Goal: Check status: Check status

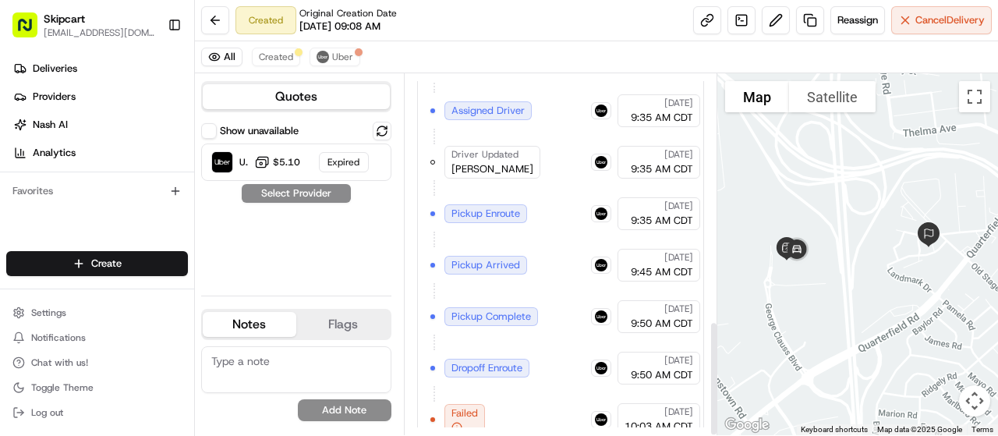
scroll to position [773, 0]
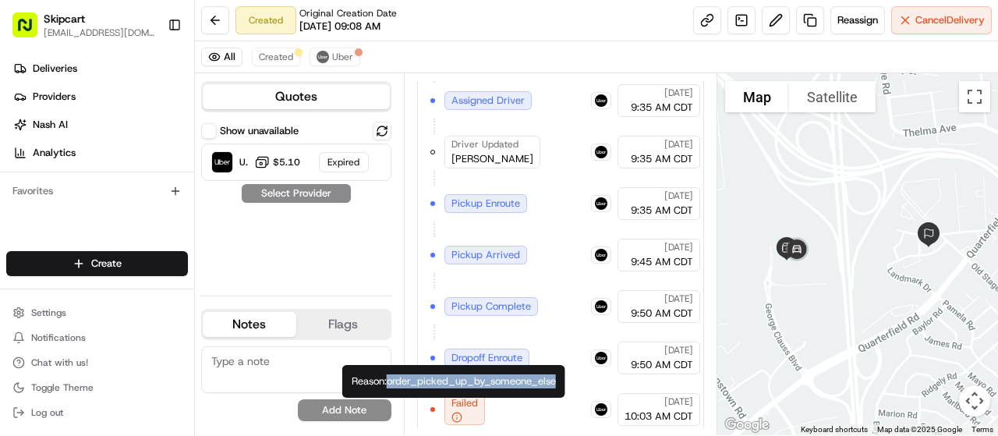
drag, startPoint x: 391, startPoint y: 382, endPoint x: 559, endPoint y: 388, distance: 167.8
click at [559, 388] on div "Reason: order_picked_up_by_someone_else Reason: order_picked_up_by_someone_else" at bounding box center [453, 381] width 223 height 33
copy div "order_picked_up_by_someone_else"
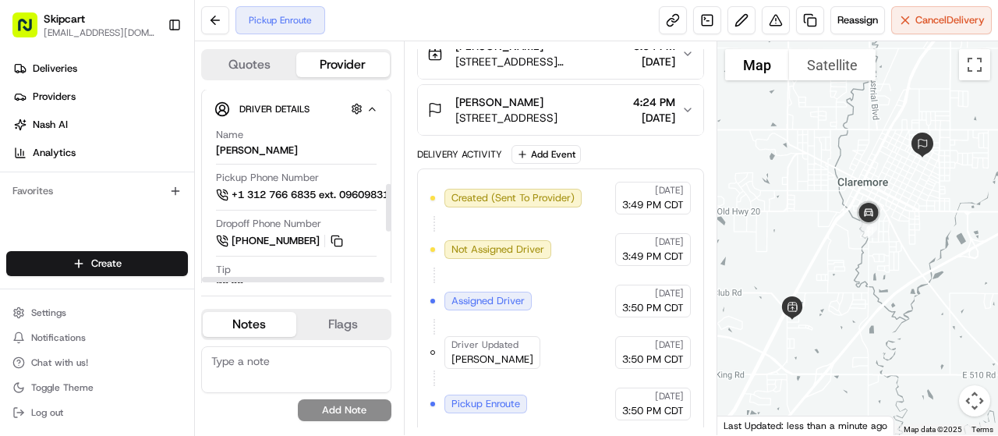
scroll to position [390, 0]
